Goal: Navigation & Orientation: Find specific page/section

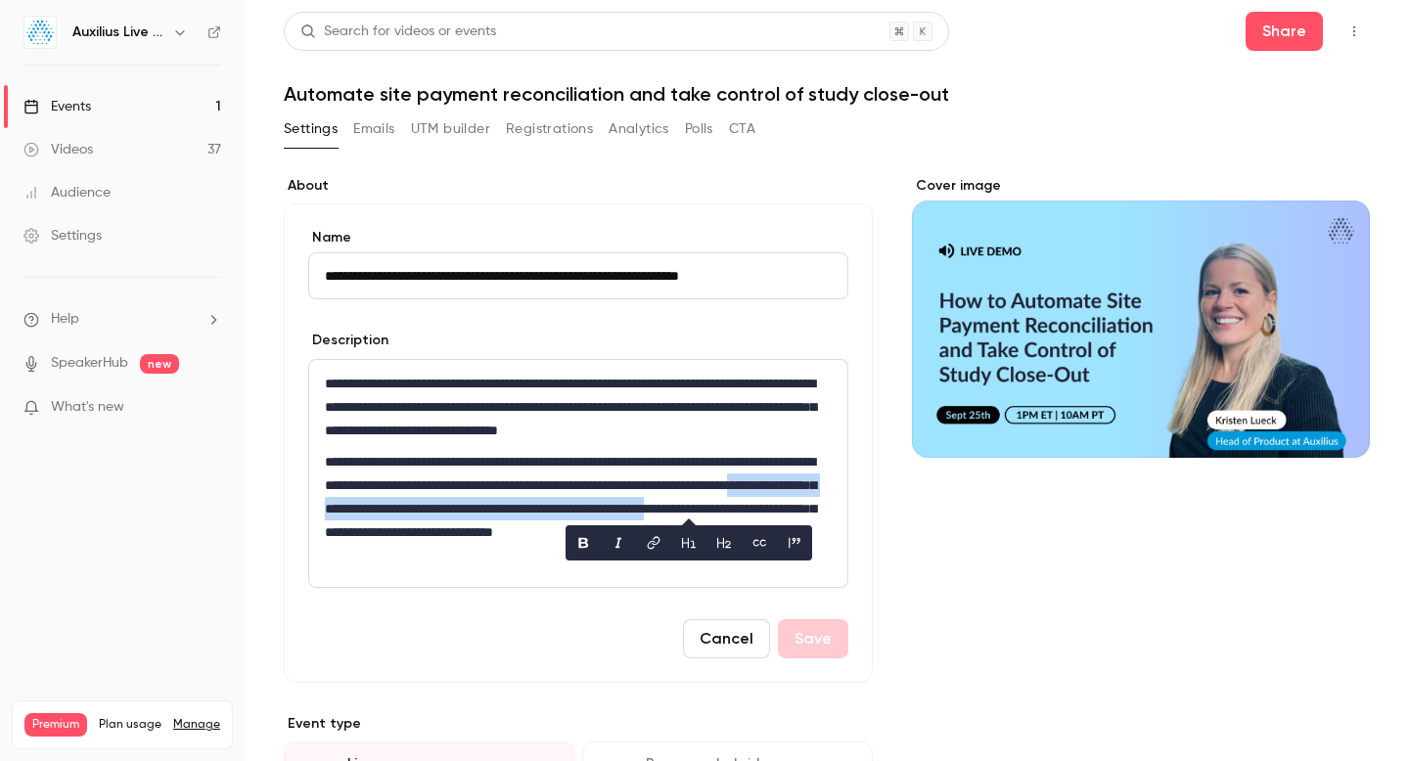
click at [61, 99] on div "Events" at bounding box center [56, 107] width 67 height 20
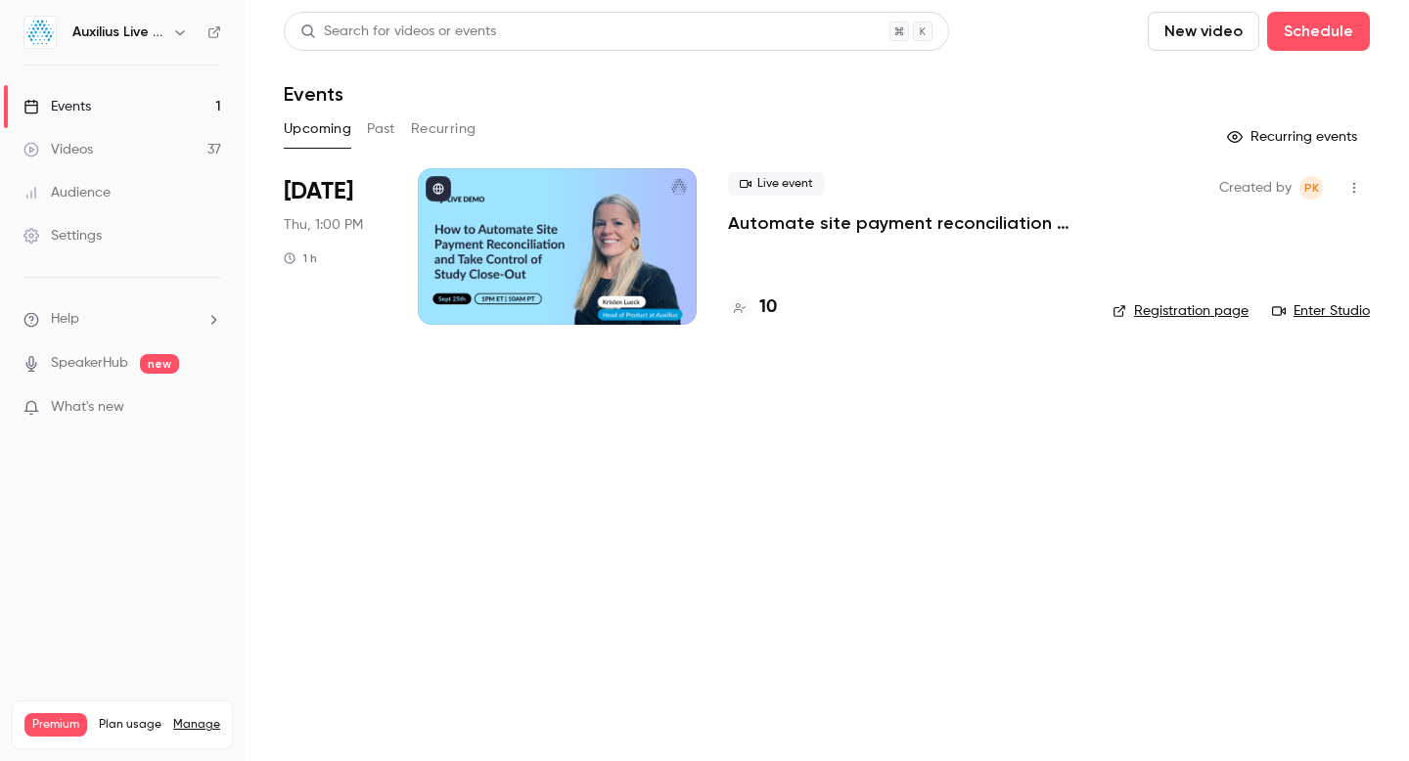
click at [522, 217] on div at bounding box center [557, 246] width 279 height 157
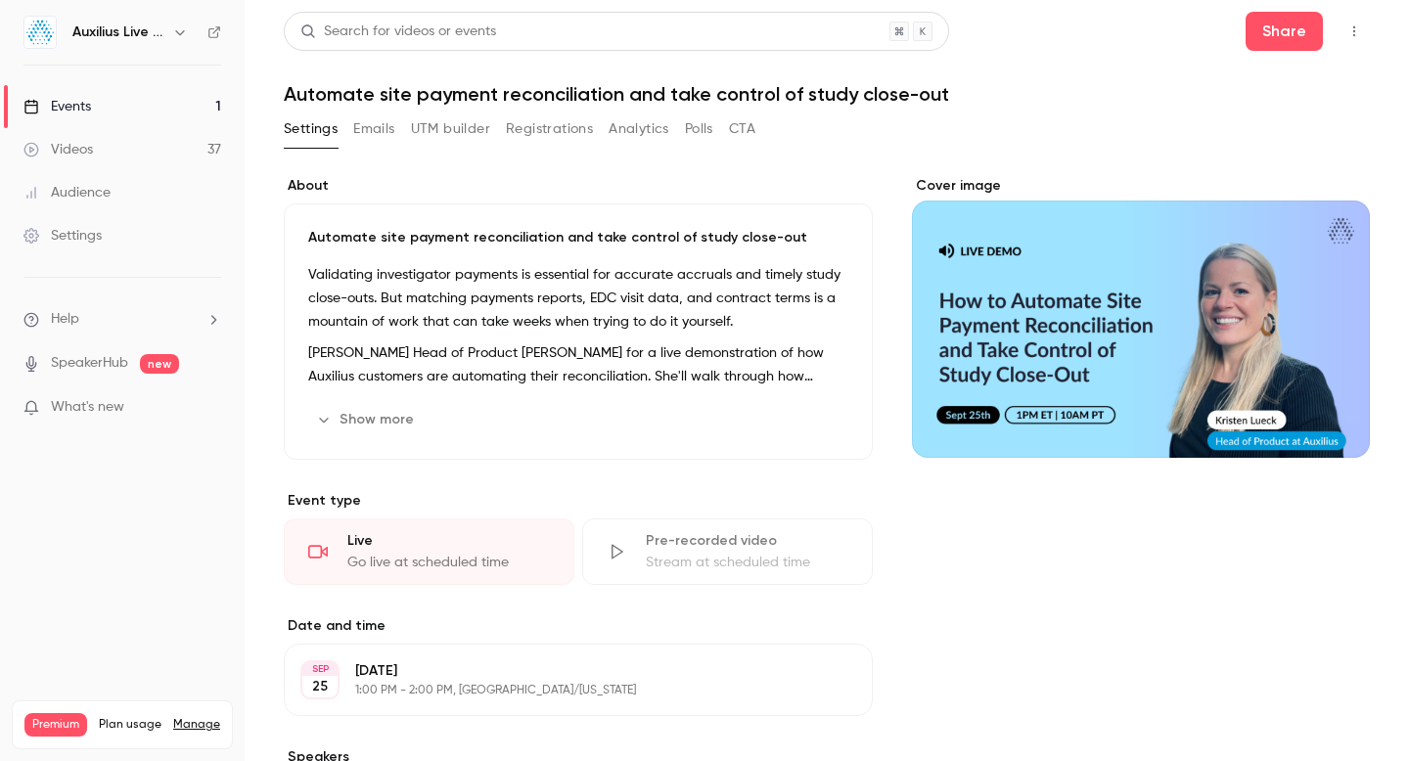
click at [554, 134] on button "Registrations" at bounding box center [549, 128] width 87 height 31
